Goal: Information Seeking & Learning: Check status

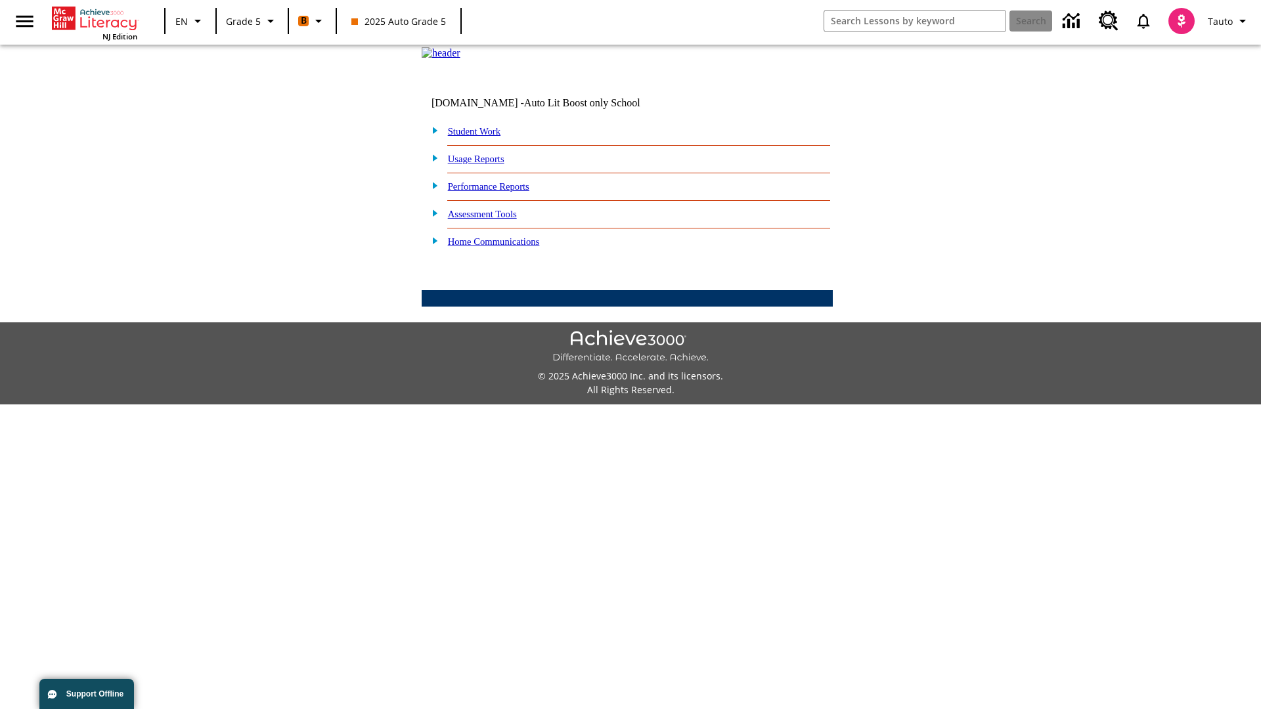
click at [502, 192] on link "Performance Reports" at bounding box center [488, 186] width 81 height 11
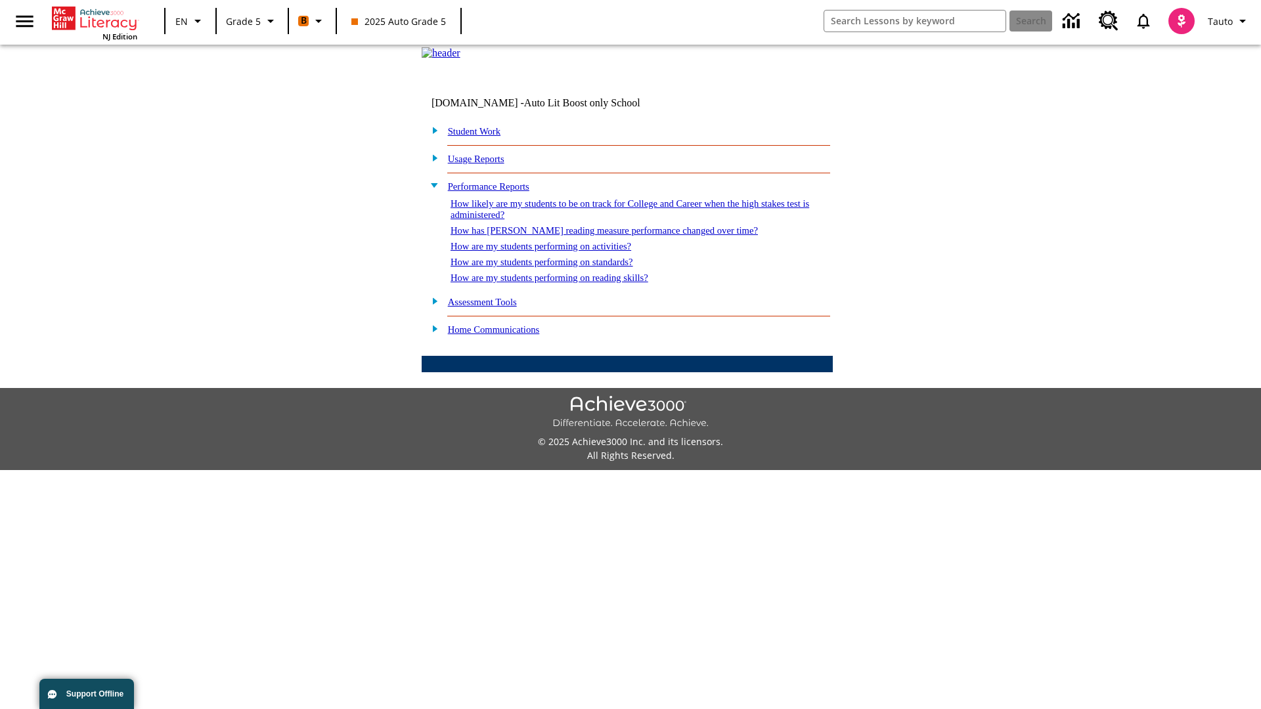
click at [597, 236] on link "How has [PERSON_NAME] reading measure performance changed over time?" at bounding box center [604, 230] width 307 height 11
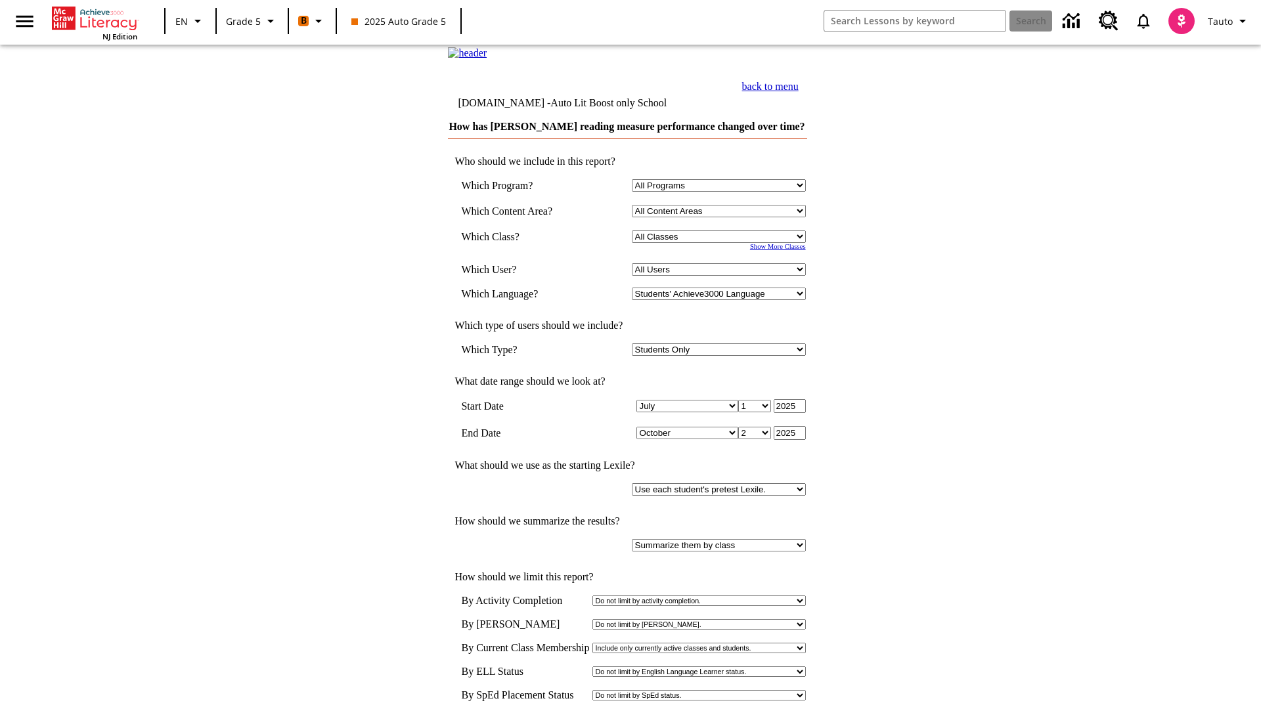
click at [721, 243] on select "Select a Class: All Classes 2025 Auto Grade 5 OL 2025 Auto Grade 6" at bounding box center [719, 237] width 174 height 12
select select "11133131"
